Goal: Task Accomplishment & Management: Use online tool/utility

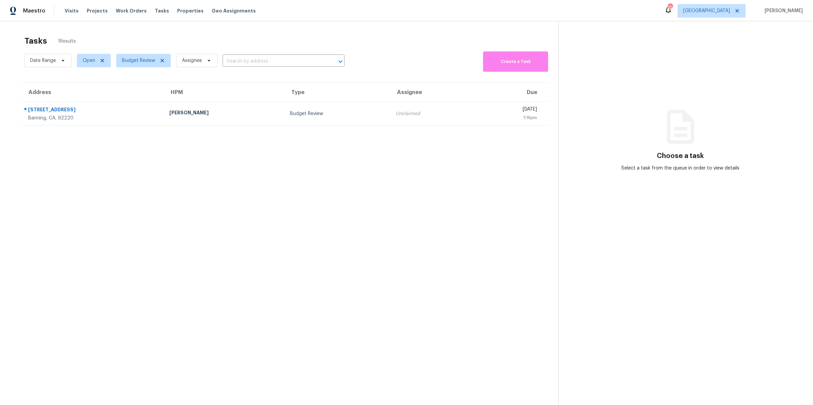
click at [208, 159] on section "Tasks 1 Results Date Range Open Budget Review Assignee ​ Create a Task Address …" at bounding box center [284, 229] width 547 height 395
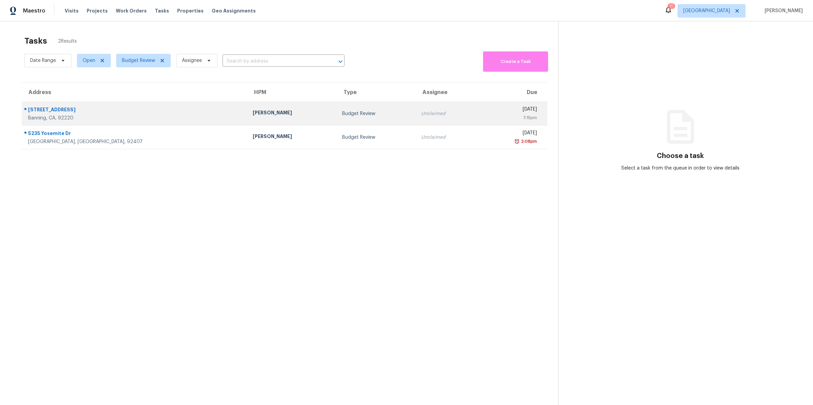
click at [145, 109] on div "[STREET_ADDRESS]" at bounding box center [135, 110] width 214 height 8
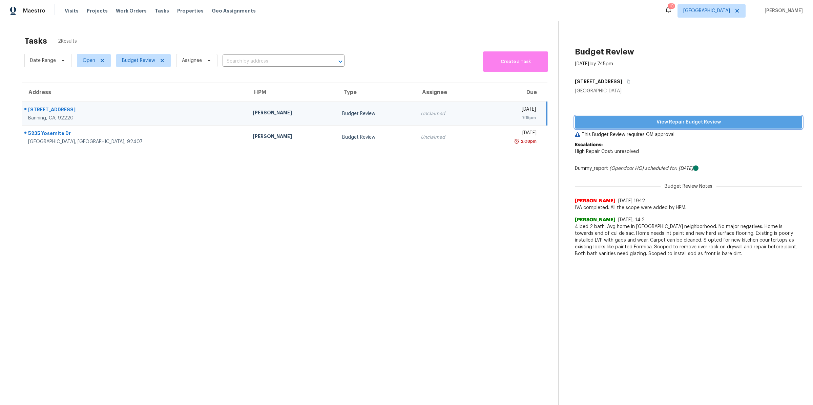
click at [608, 119] on span "View Repair Budget Review" at bounding box center [688, 122] width 216 height 8
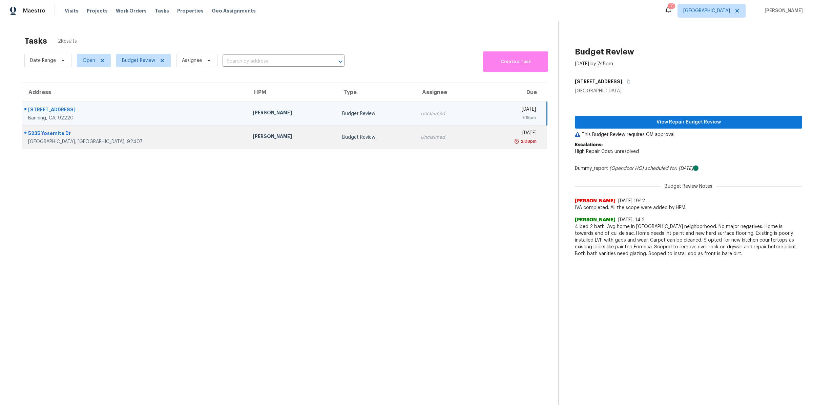
click at [154, 140] on div "San Bernardino, CA, 92407" at bounding box center [135, 142] width 214 height 7
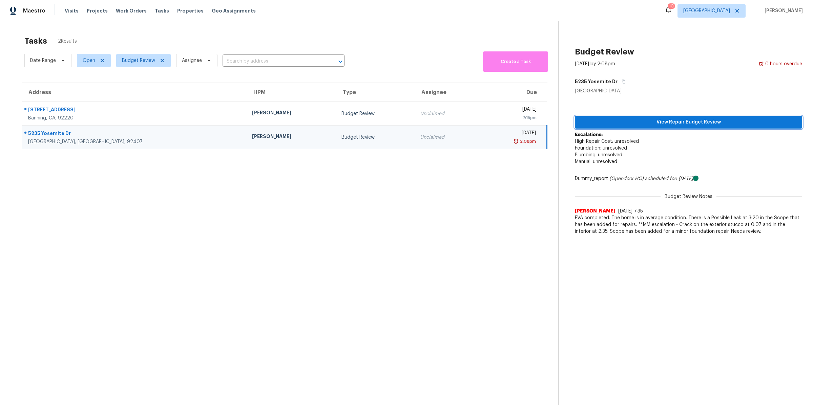
click at [593, 120] on span "View Repair Budget Review" at bounding box center [688, 122] width 216 height 8
